Goal: Register for event/course

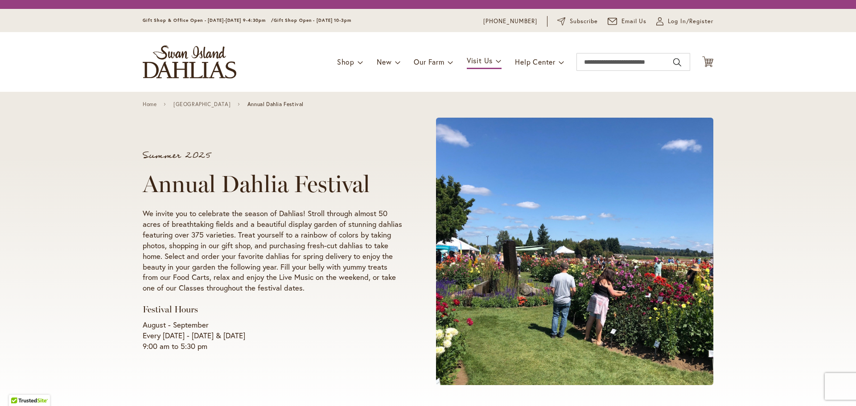
click at [107, 348] on div "Summer 2025 Annual Dahlia Festival We invite you to celebrate the season of Dah…" at bounding box center [428, 251] width 856 height 319
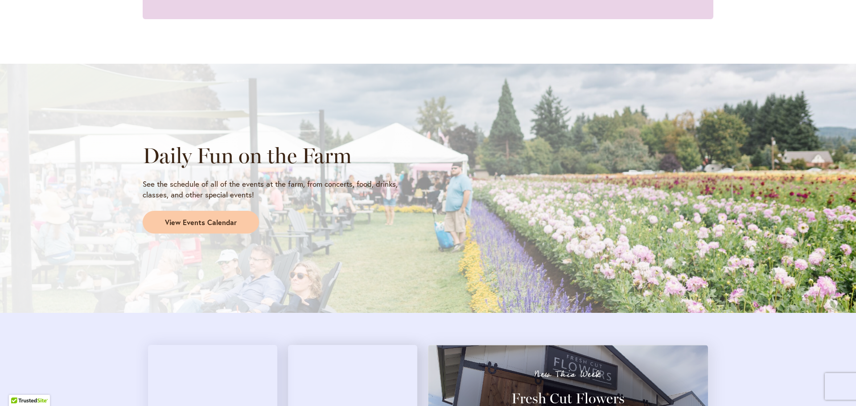
scroll to position [669, 0]
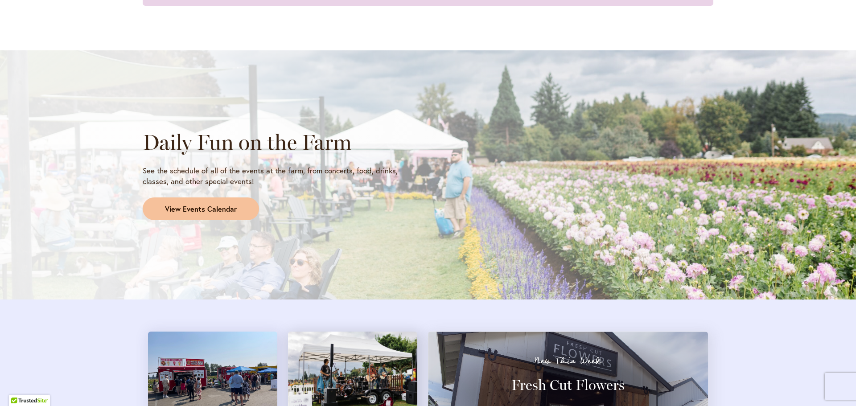
click at [212, 217] on link "View Events Calendar" at bounding box center [201, 209] width 116 height 23
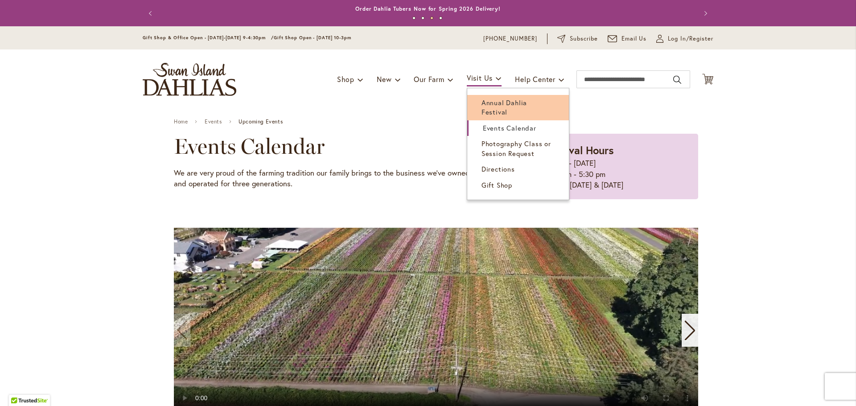
click at [482, 100] on span "Annual Dahlia Festival" at bounding box center [504, 107] width 45 height 18
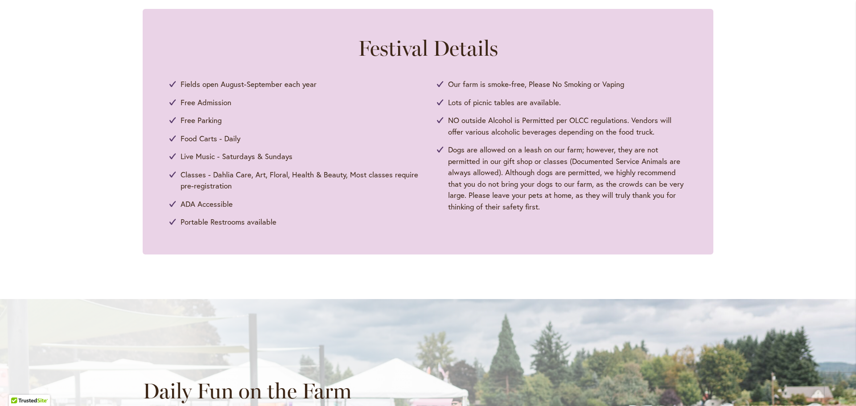
scroll to position [431, 0]
